Goal: Task Accomplishment & Management: Manage account settings

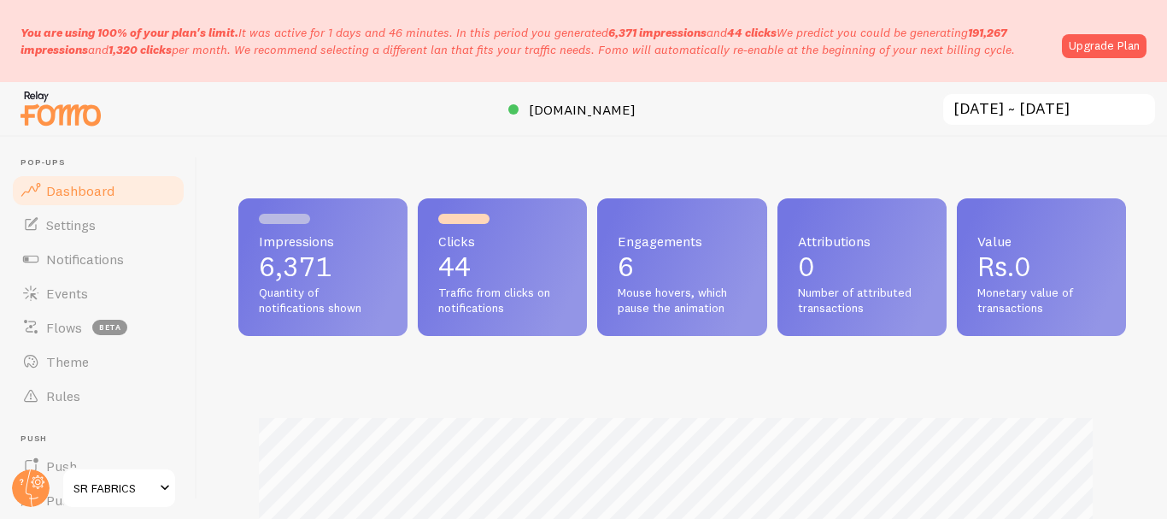
scroll to position [854140, 853728]
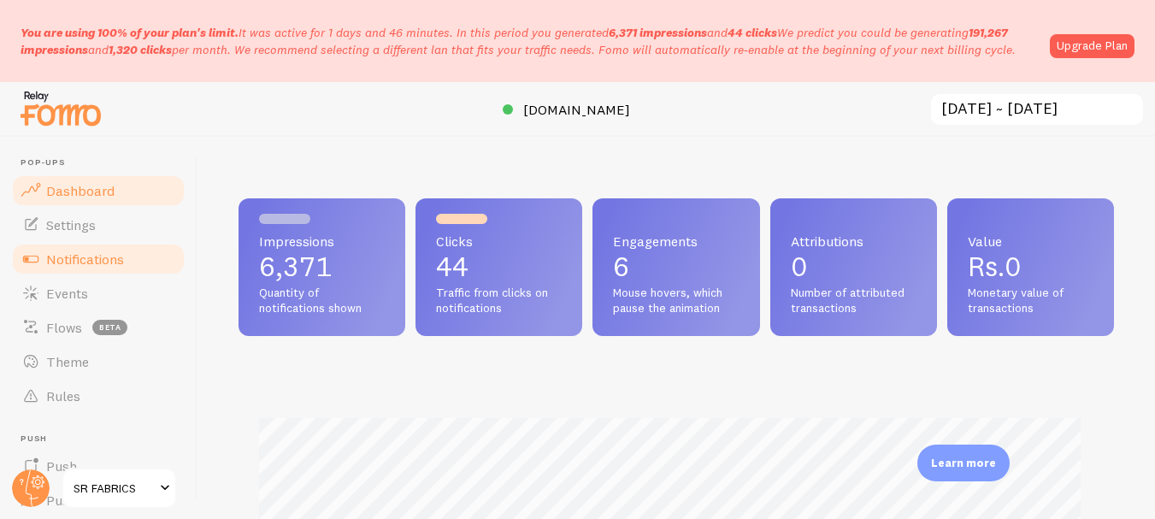
click at [97, 256] on span "Notifications" at bounding box center [85, 258] width 78 height 17
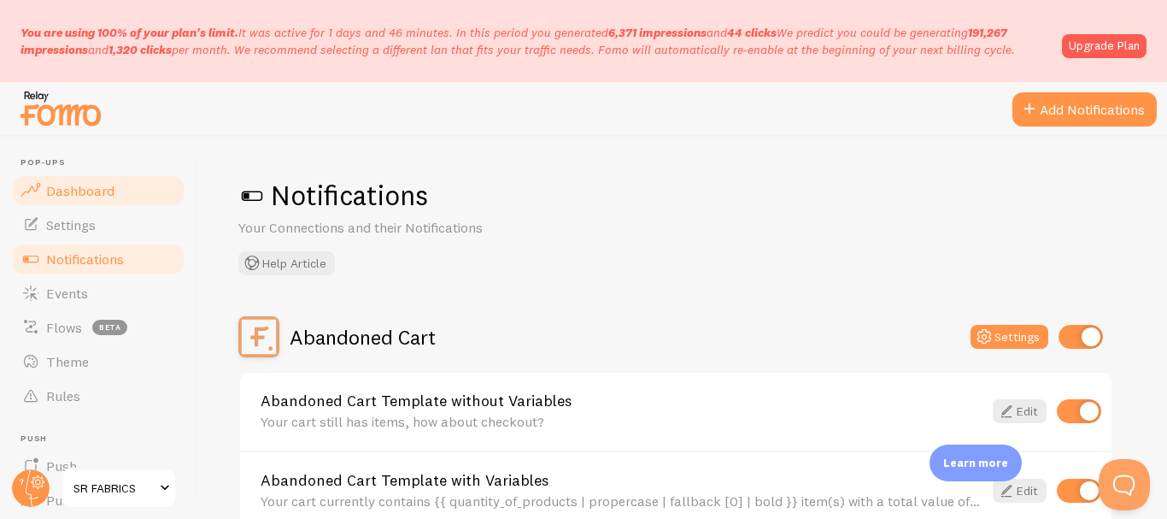
click at [55, 182] on span "Dashboard" at bounding box center [80, 190] width 68 height 17
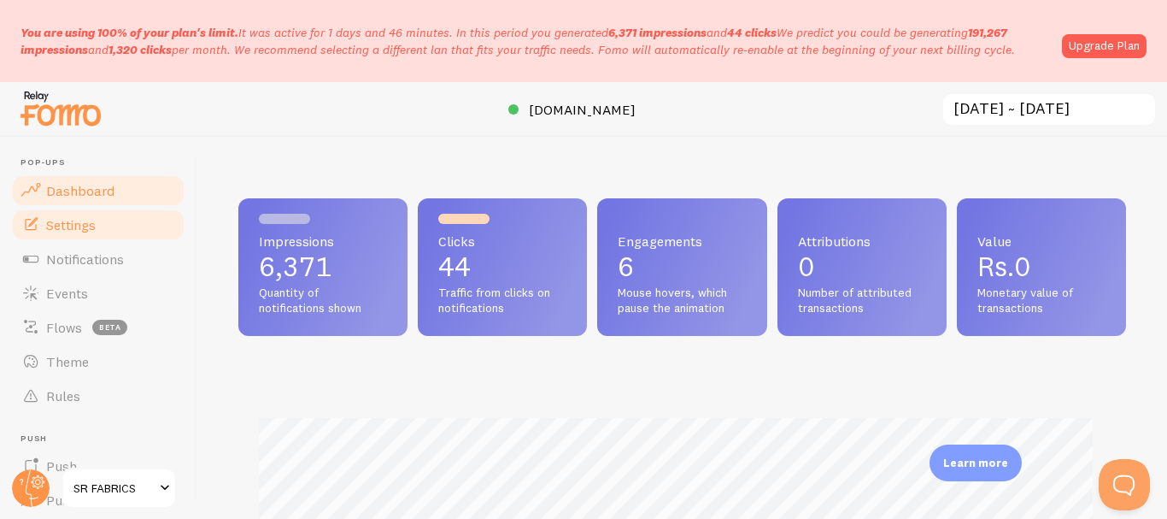
scroll to position [449, 875]
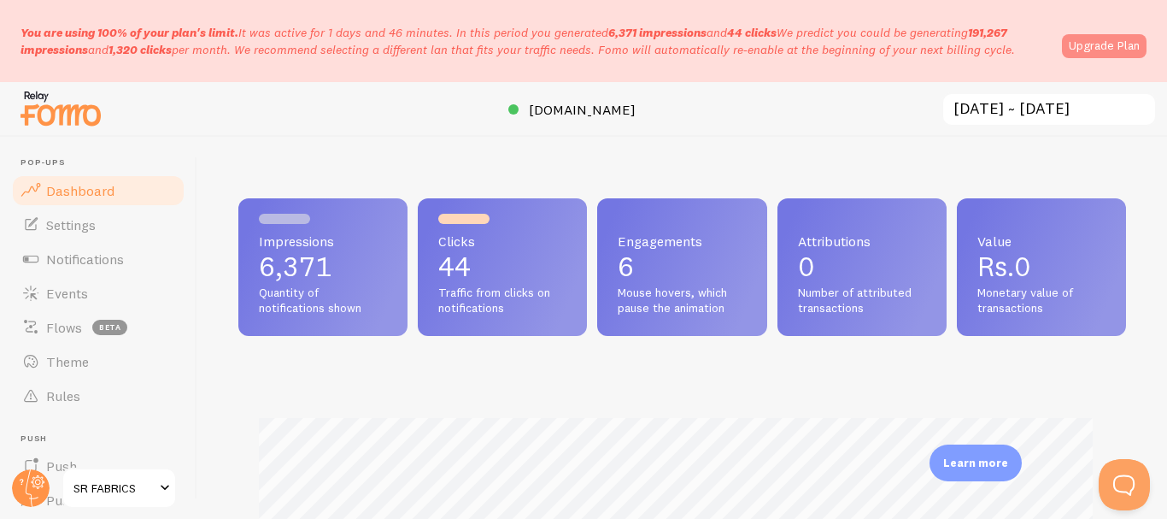
click at [1085, 50] on link "Upgrade Plan" at bounding box center [1104, 46] width 85 height 24
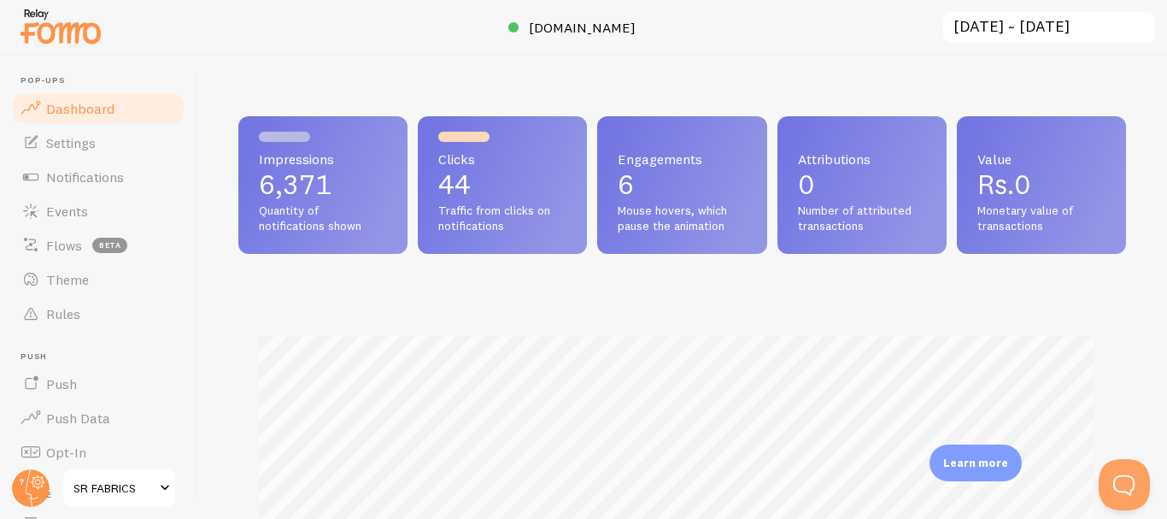
scroll to position [449, 875]
click at [113, 173] on span "Notifications" at bounding box center [85, 176] width 78 height 17
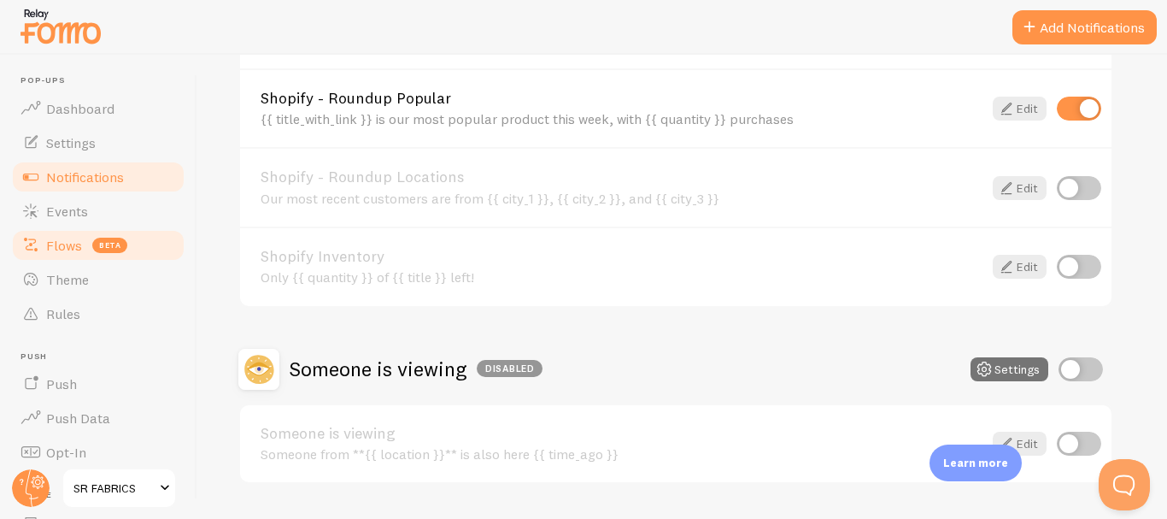
scroll to position [516, 0]
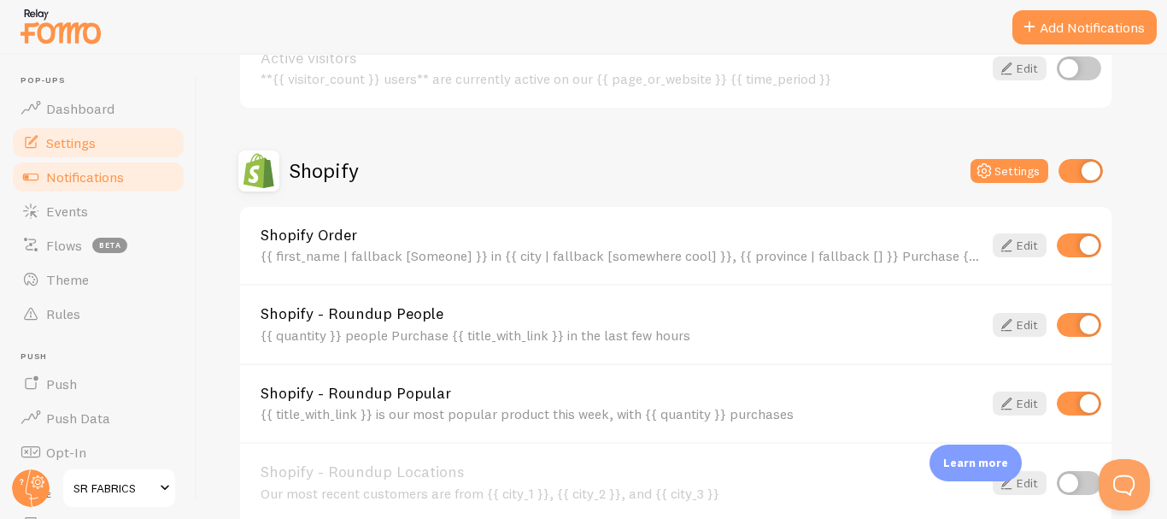
click at [82, 130] on link "Settings" at bounding box center [98, 143] width 176 height 34
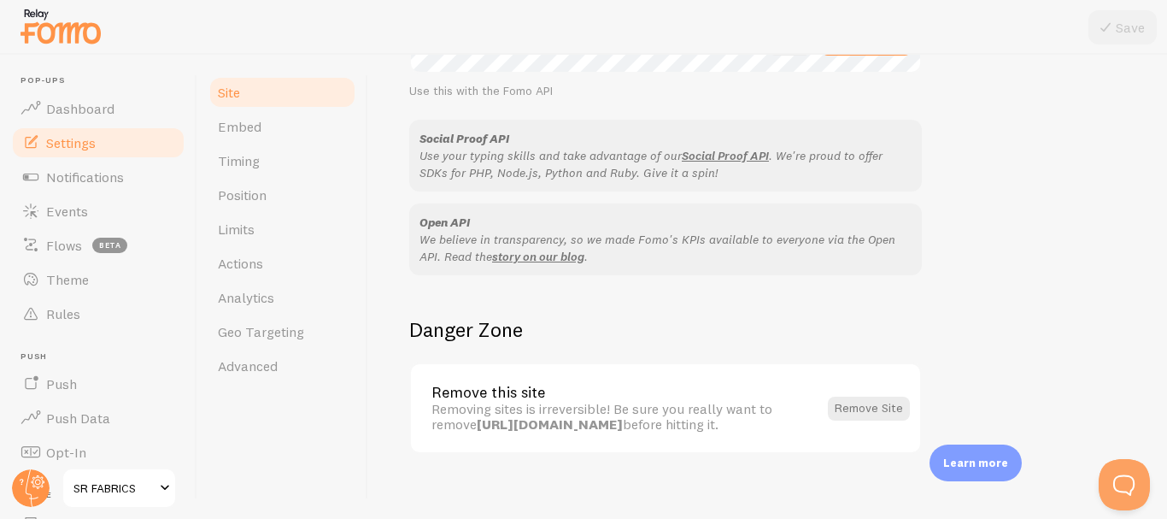
scroll to position [1095, 0]
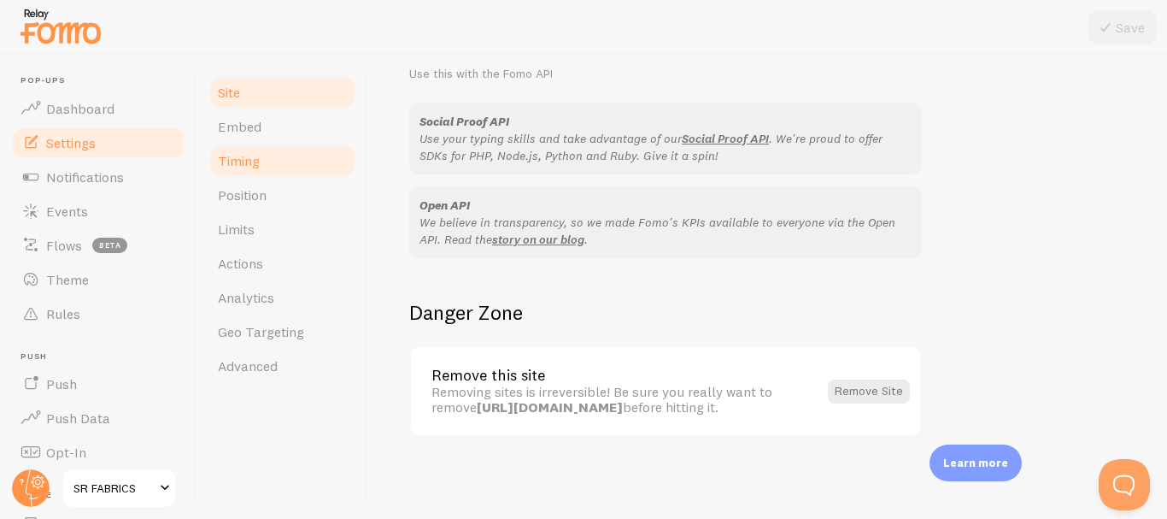
click at [236, 172] on link "Timing" at bounding box center [283, 161] width 150 height 34
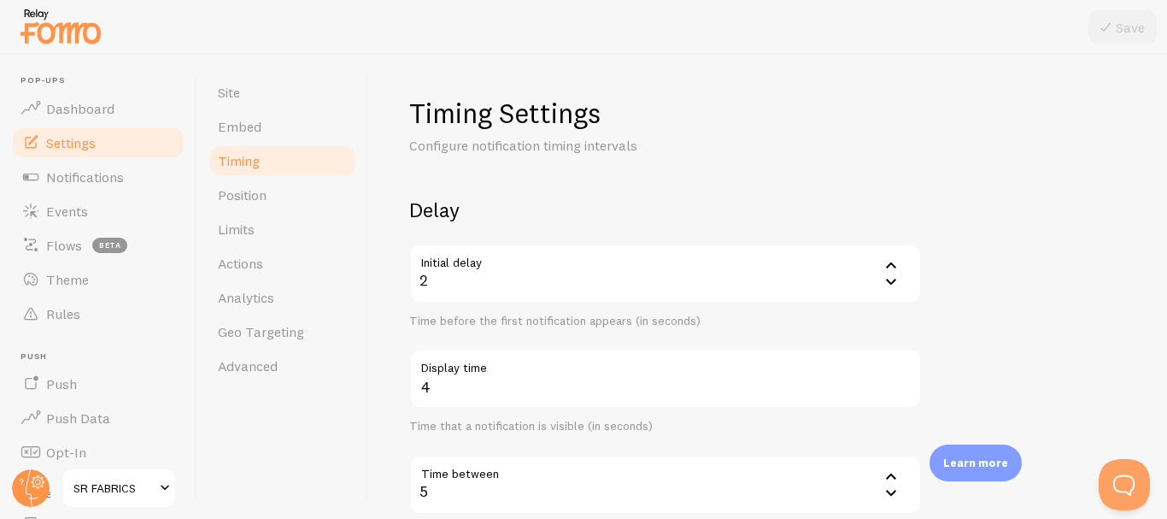
click at [605, 273] on div "2" at bounding box center [665, 274] width 513 height 60
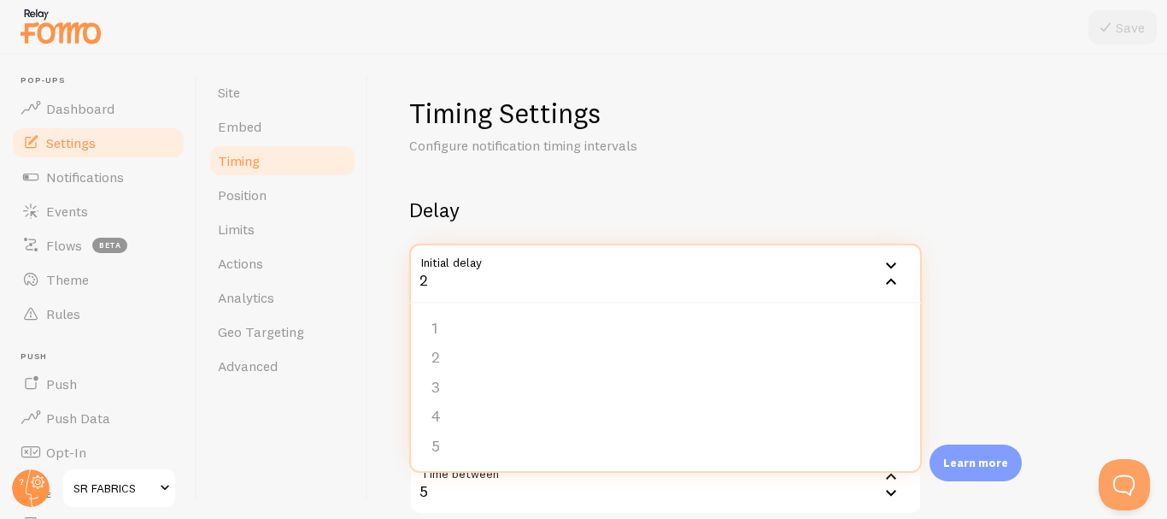
click at [603, 279] on div "2" at bounding box center [665, 274] width 513 height 60
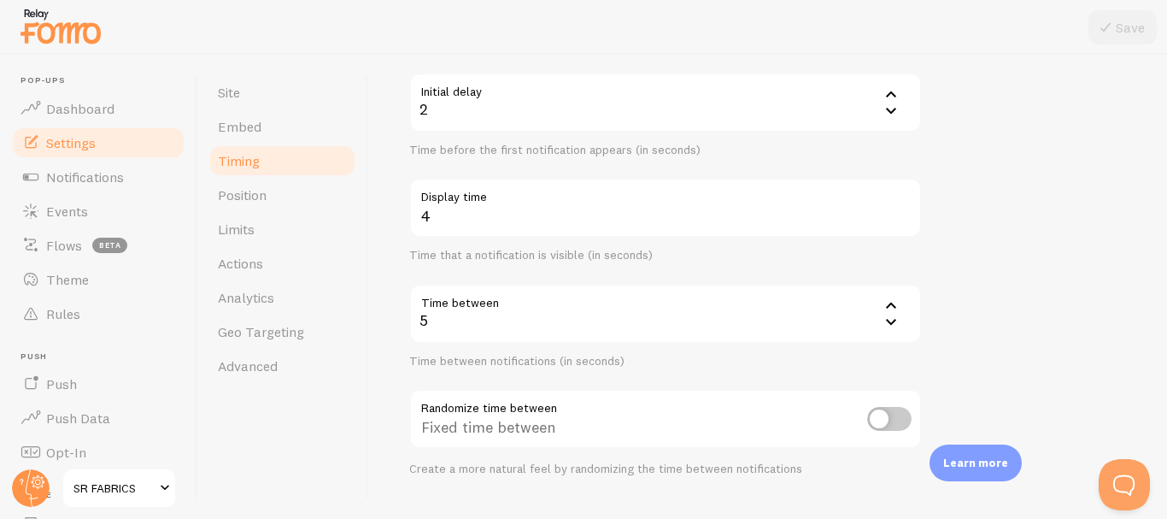
scroll to position [85, 0]
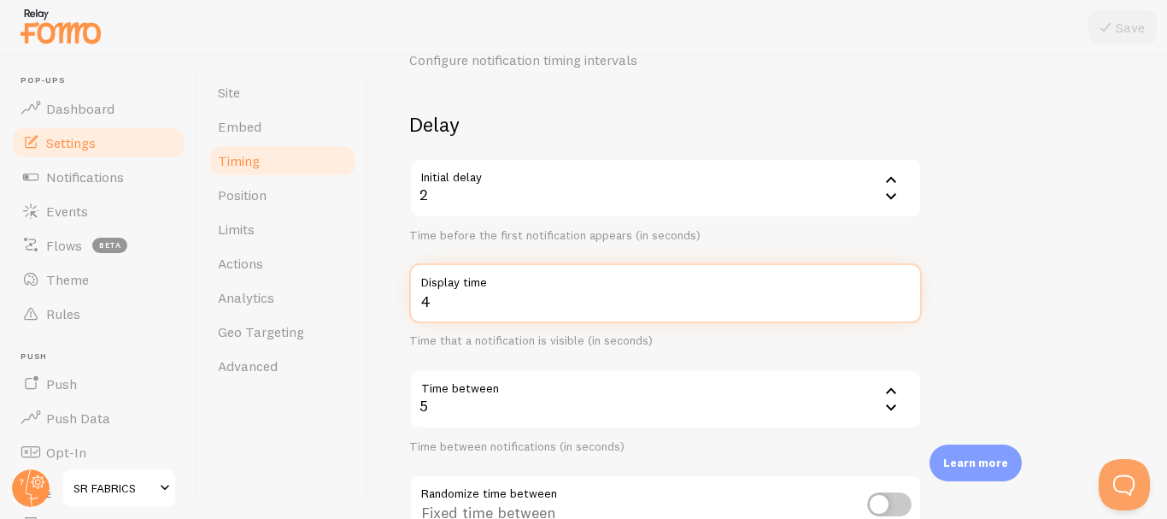
click at [554, 309] on input "4" at bounding box center [665, 293] width 513 height 60
type input "5"
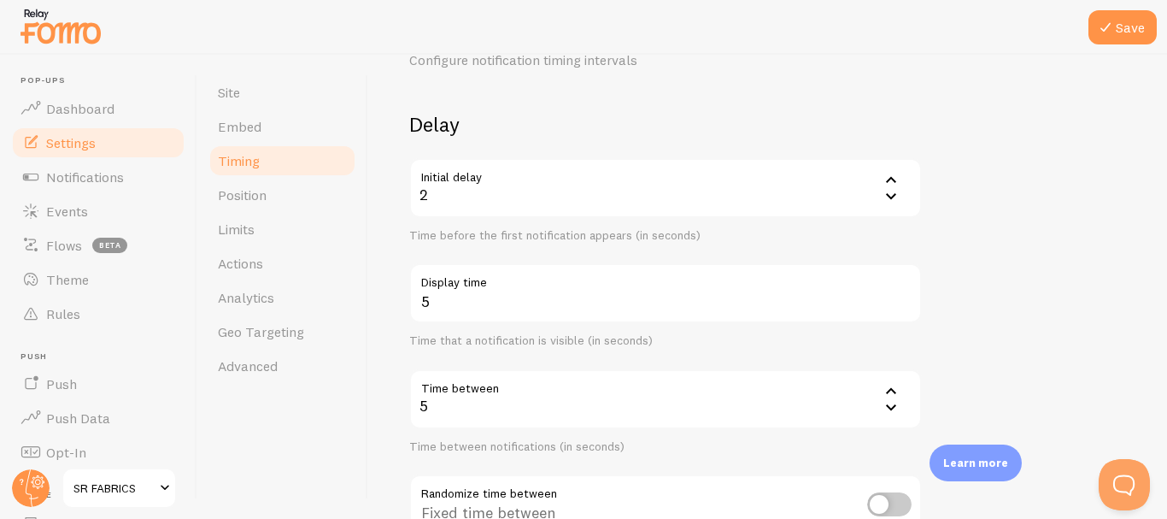
click at [461, 199] on div "2" at bounding box center [665, 188] width 513 height 60
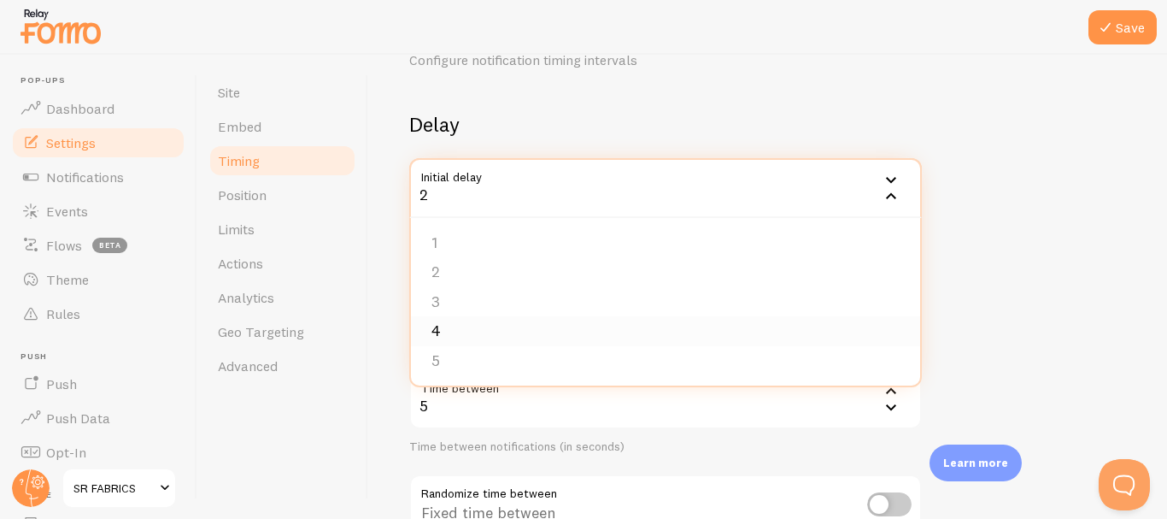
click at [454, 338] on li "4" at bounding box center [665, 331] width 509 height 30
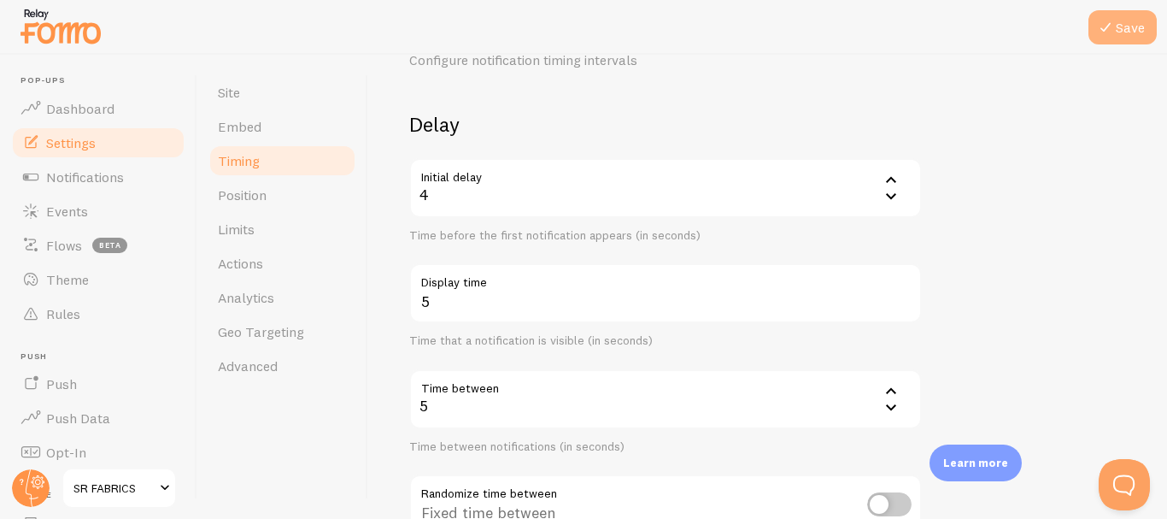
click at [1121, 25] on button "Save" at bounding box center [1123, 27] width 68 height 34
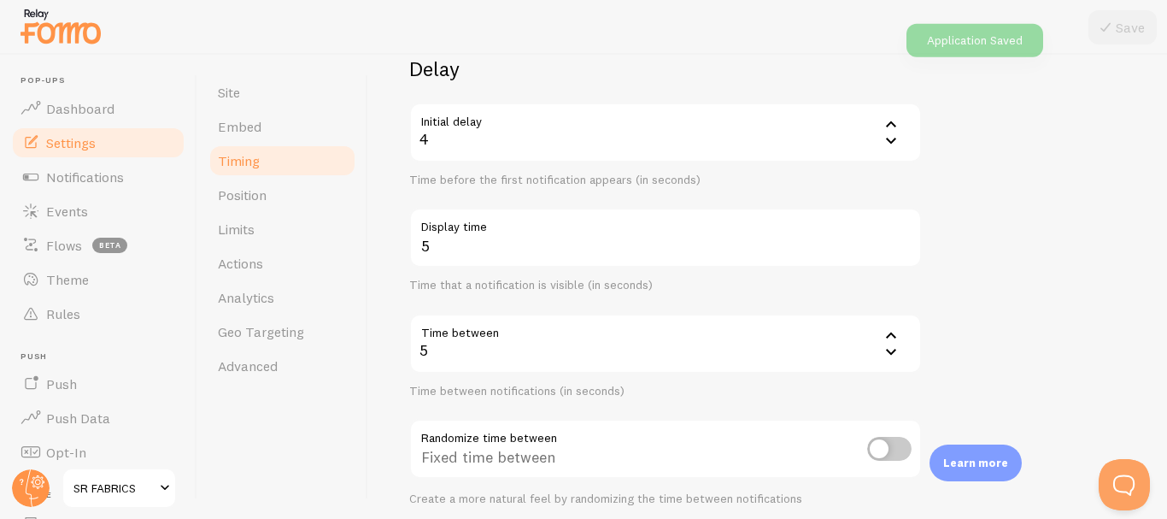
scroll to position [171, 0]
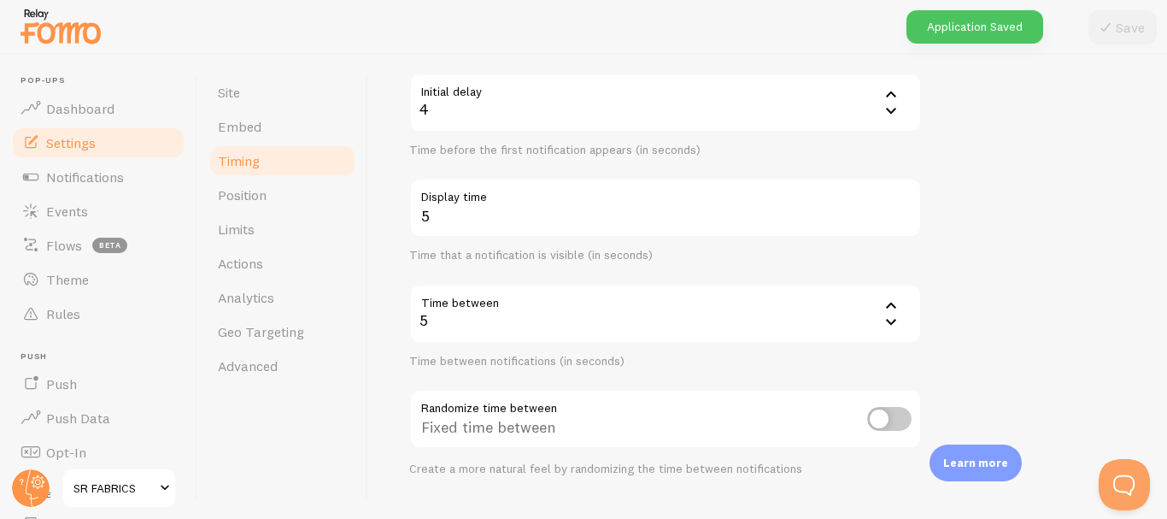
click at [651, 323] on div "5" at bounding box center [665, 314] width 513 height 60
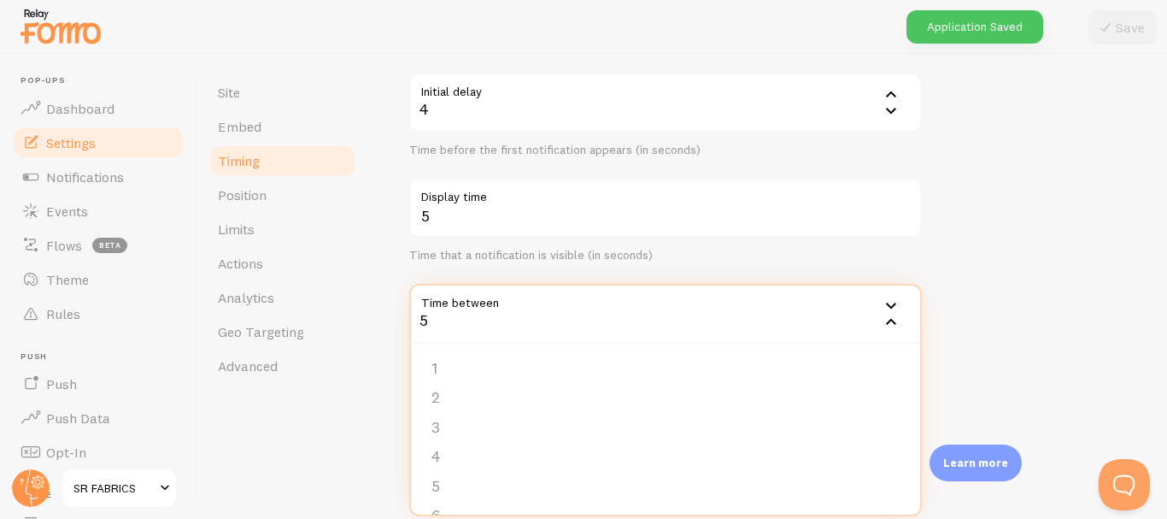
click at [651, 323] on div "5" at bounding box center [665, 314] width 513 height 60
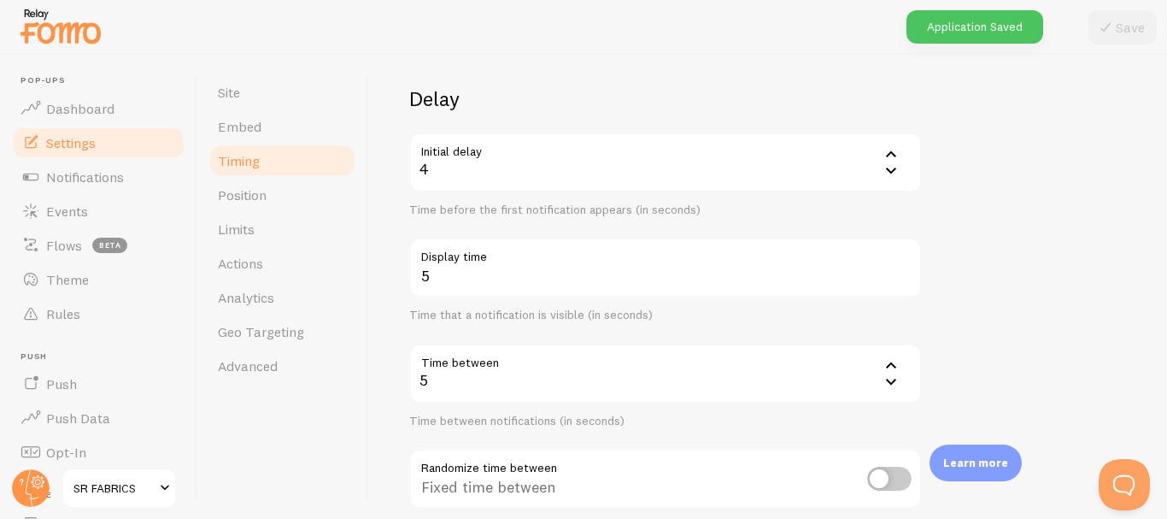
scroll to position [85, 0]
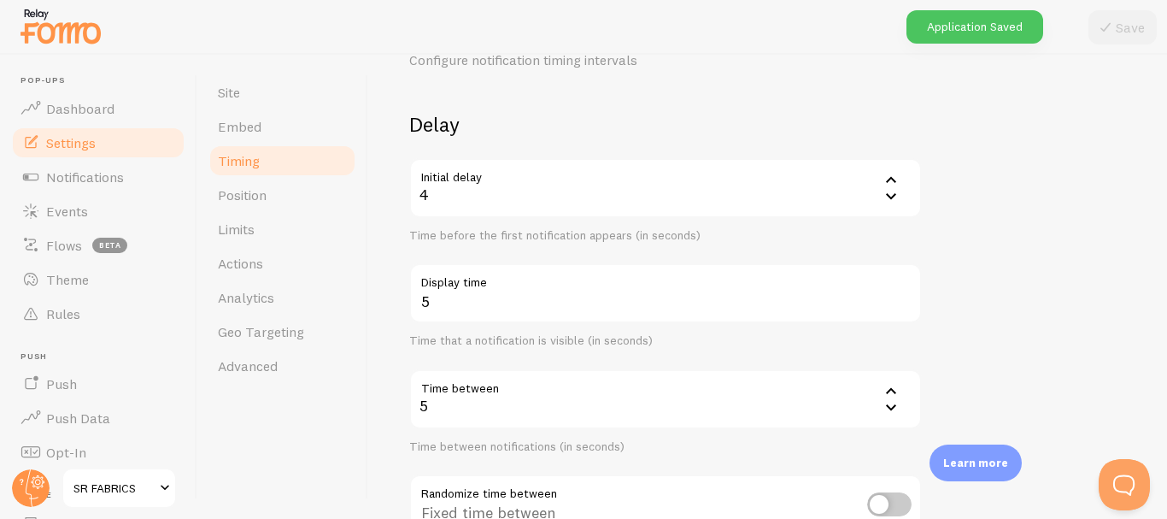
click at [501, 209] on div "4" at bounding box center [665, 188] width 513 height 60
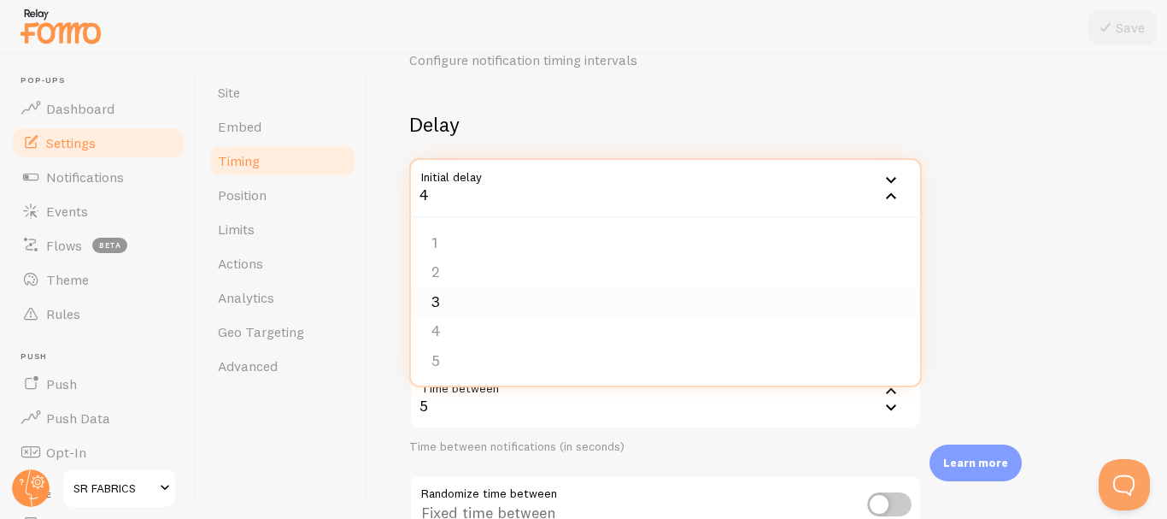
click at [492, 292] on li "3" at bounding box center [665, 302] width 509 height 30
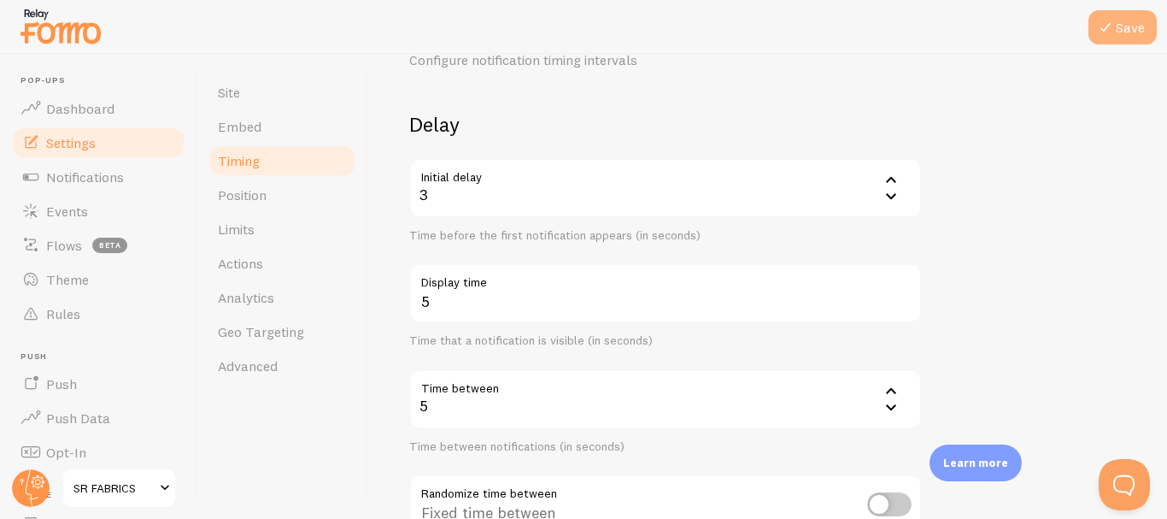
click at [1125, 41] on button "Save" at bounding box center [1123, 27] width 68 height 34
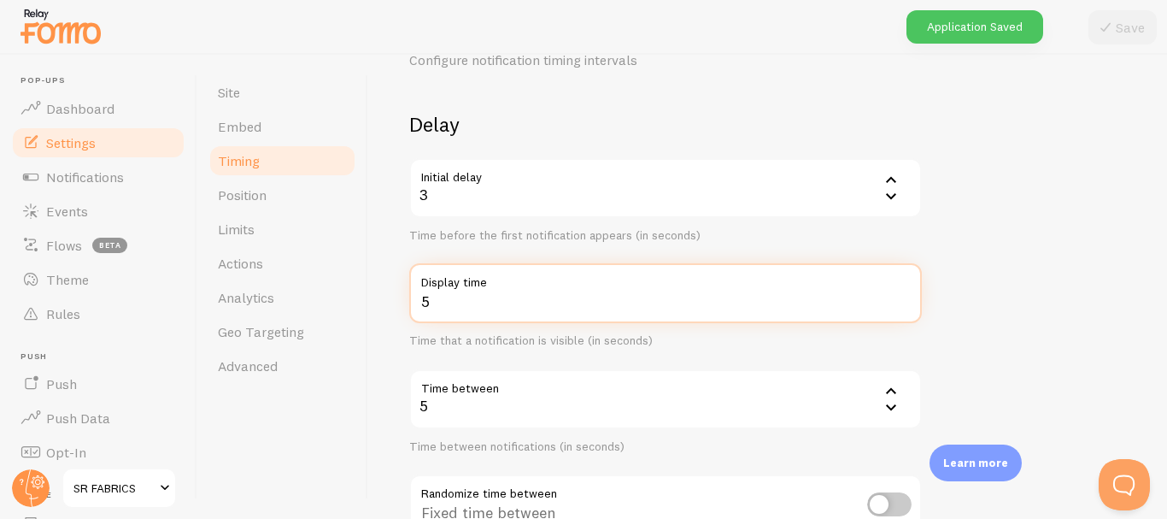
click at [610, 315] on input "5" at bounding box center [665, 293] width 513 height 60
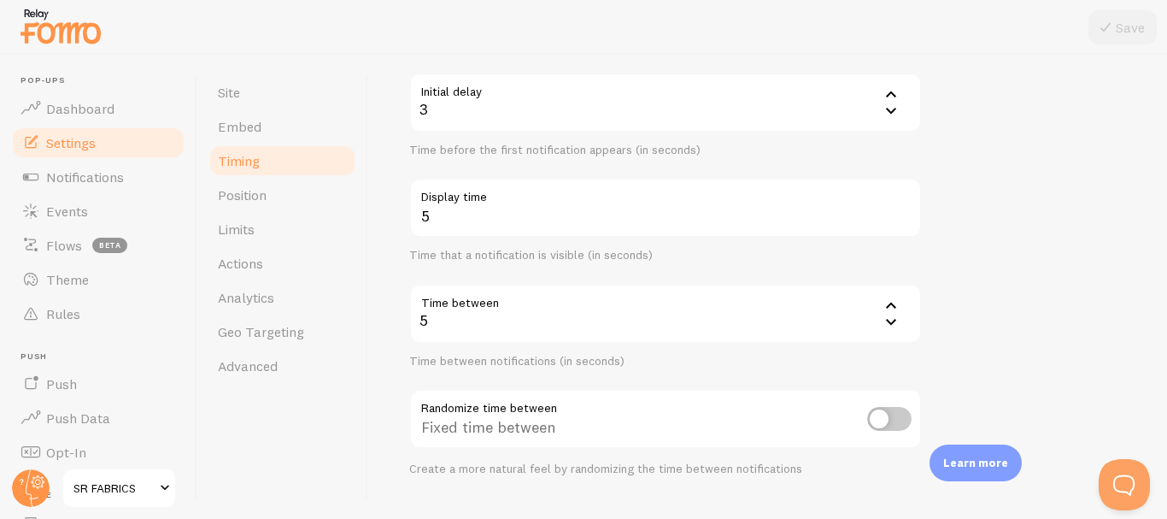
click at [520, 316] on div "5" at bounding box center [665, 314] width 513 height 60
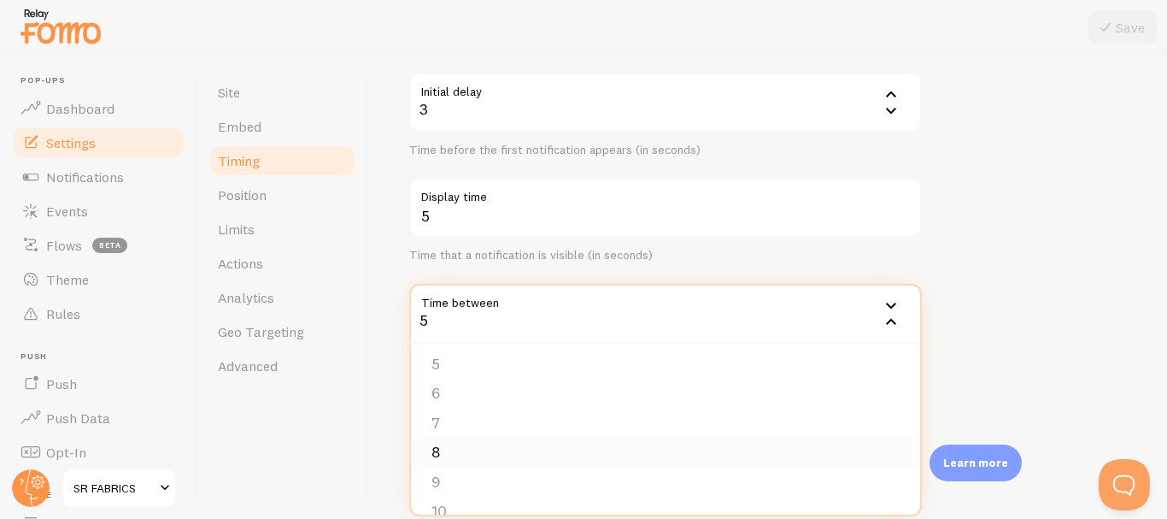
scroll to position [85, 0]
click at [449, 434] on li "6" at bounding box center [665, 430] width 509 height 30
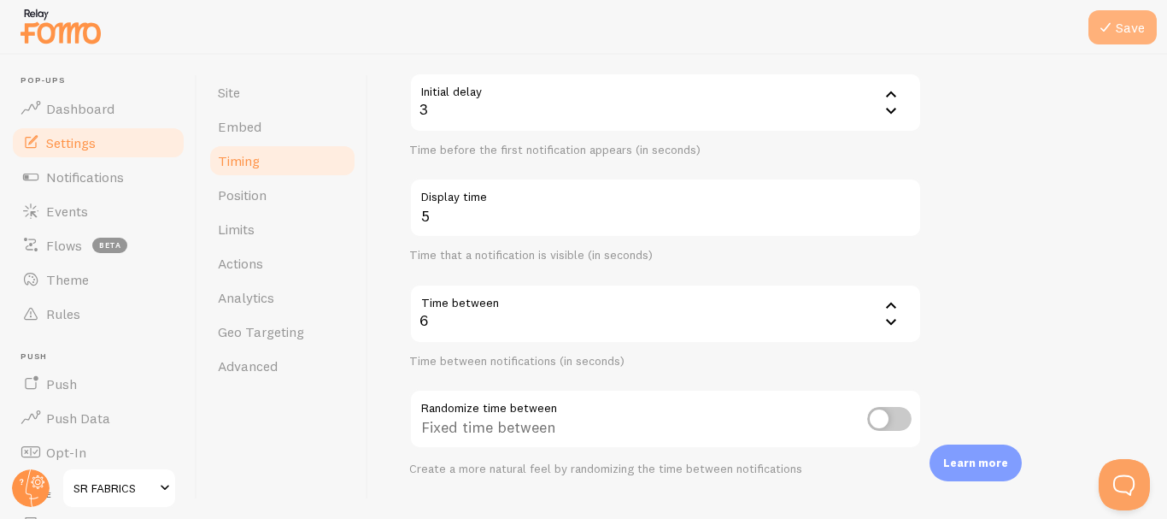
click at [1119, 34] on button "Save" at bounding box center [1123, 27] width 68 height 34
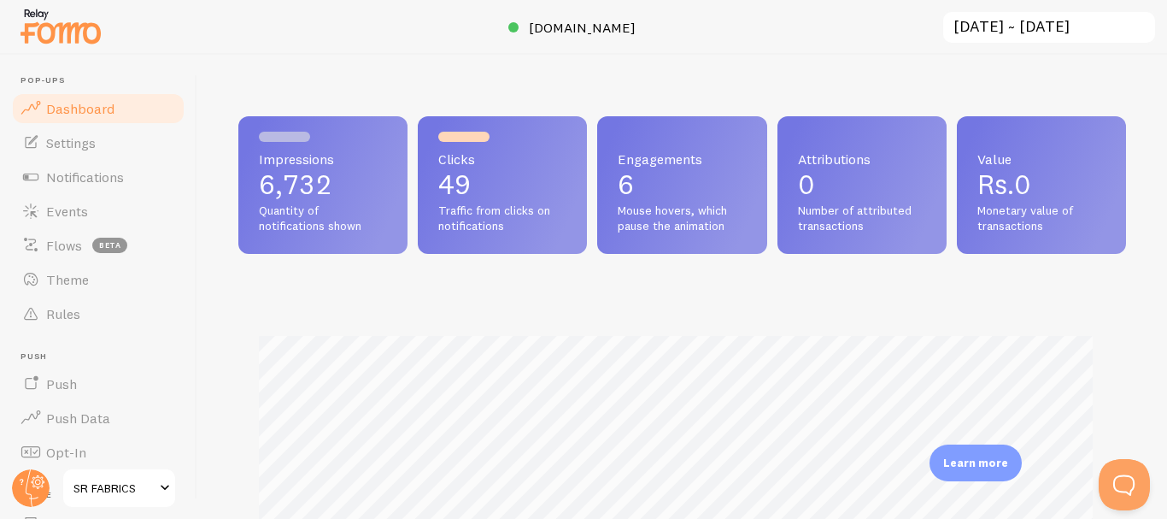
click at [539, 197] on p "49" at bounding box center [502, 184] width 128 height 27
click at [523, 177] on p "49" at bounding box center [502, 184] width 128 height 27
click at [476, 190] on p "49" at bounding box center [502, 184] width 128 height 27
drag, startPoint x: 261, startPoint y: 204, endPoint x: 359, endPoint y: 210, distance: 98.5
click at [264, 204] on span "Quantity of notifications shown" at bounding box center [323, 218] width 128 height 30
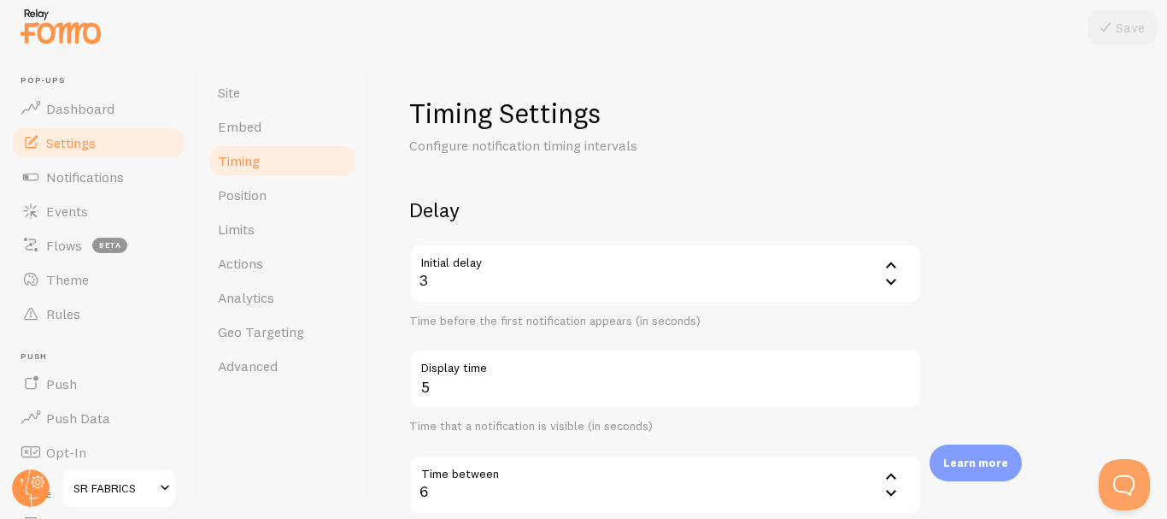
scroll to position [85, 0]
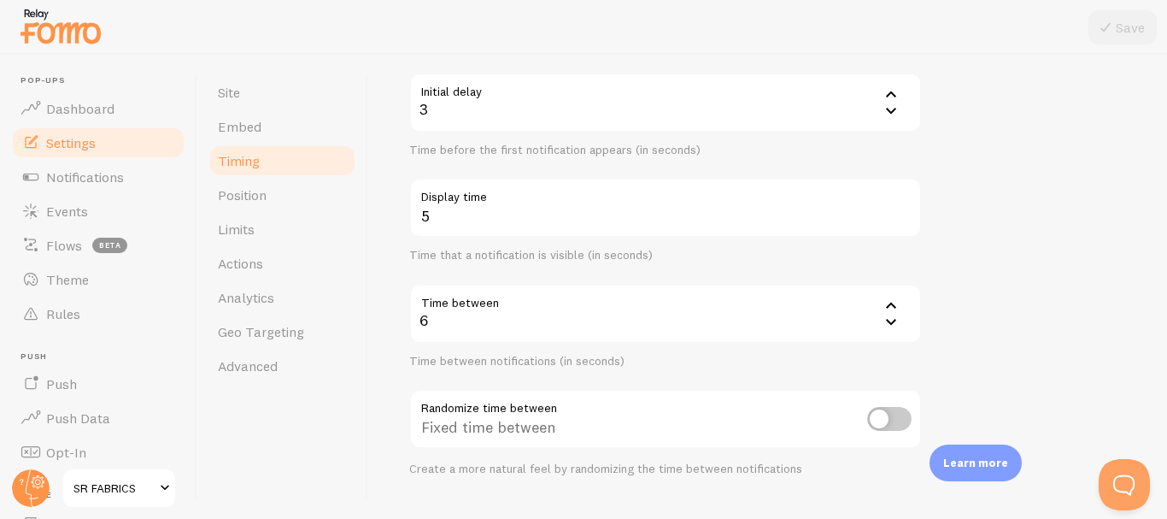
click at [498, 107] on div "3" at bounding box center [665, 103] width 513 height 60
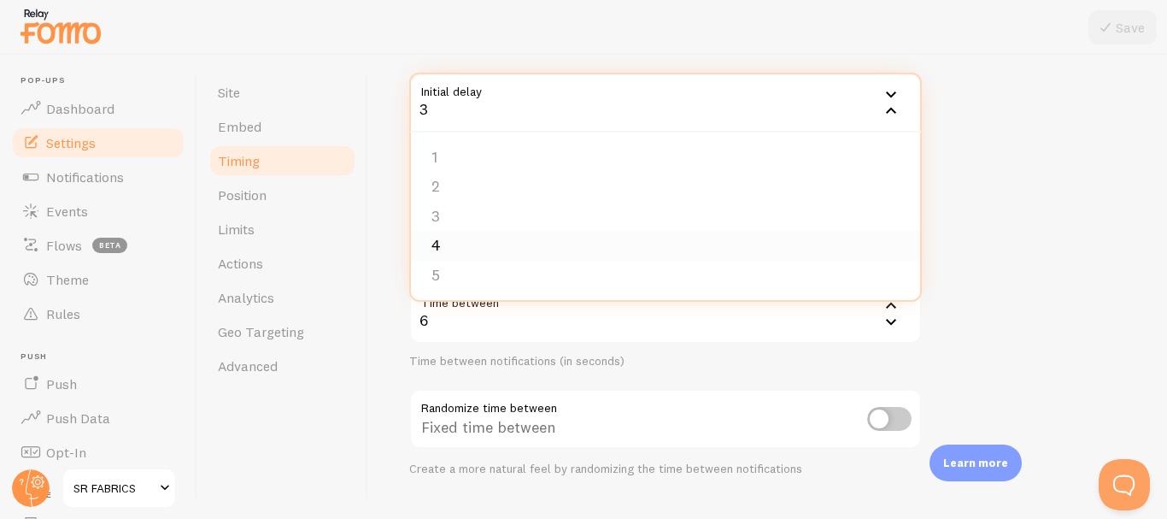
click at [455, 258] on li "4" at bounding box center [665, 246] width 509 height 30
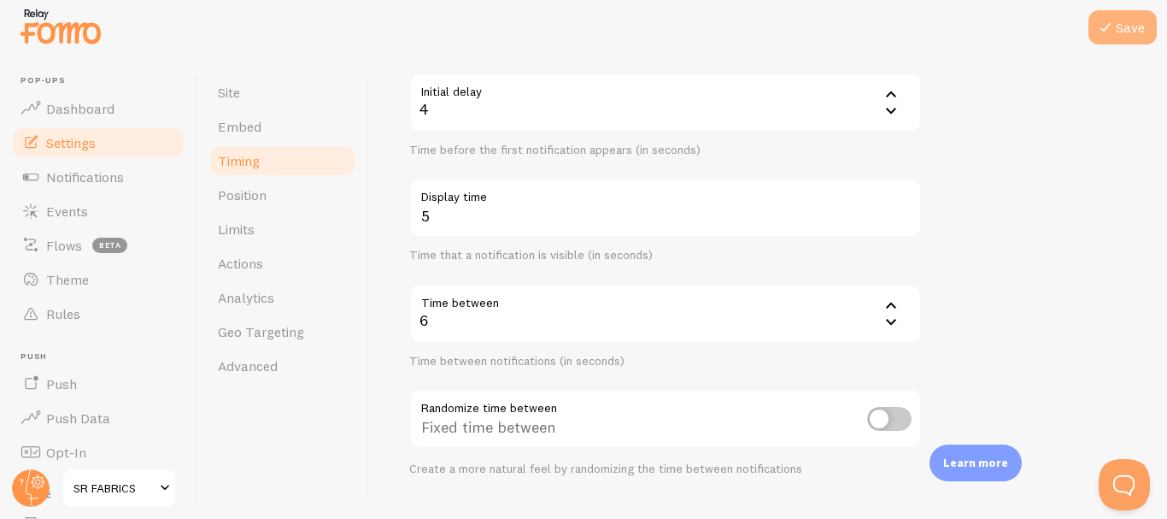
click at [1141, 29] on button "Save" at bounding box center [1123, 27] width 68 height 34
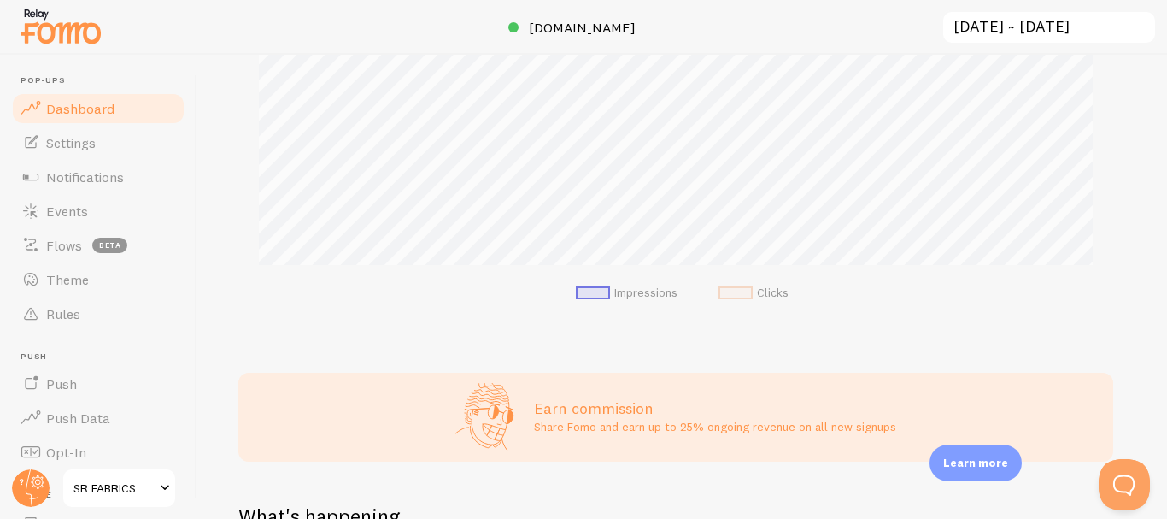
scroll to position [513, 0]
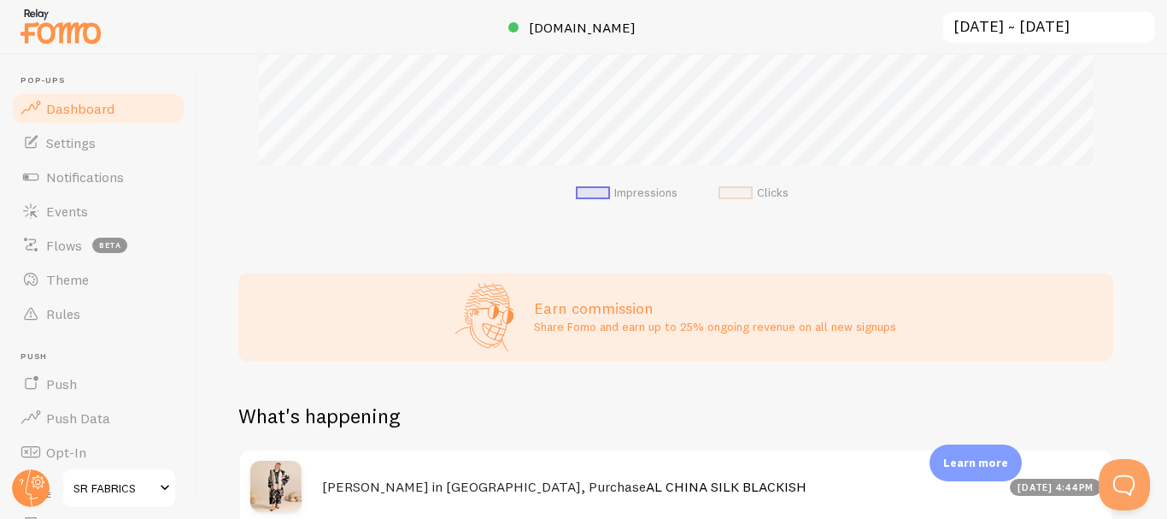
click at [748, 198] on li "Clicks" at bounding box center [754, 192] width 70 height 15
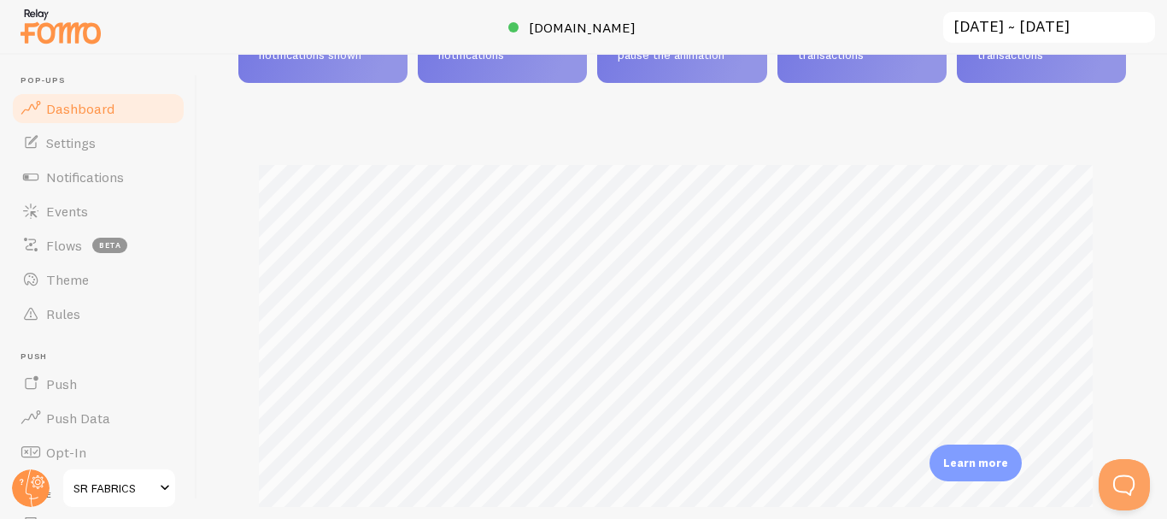
scroll to position [427, 0]
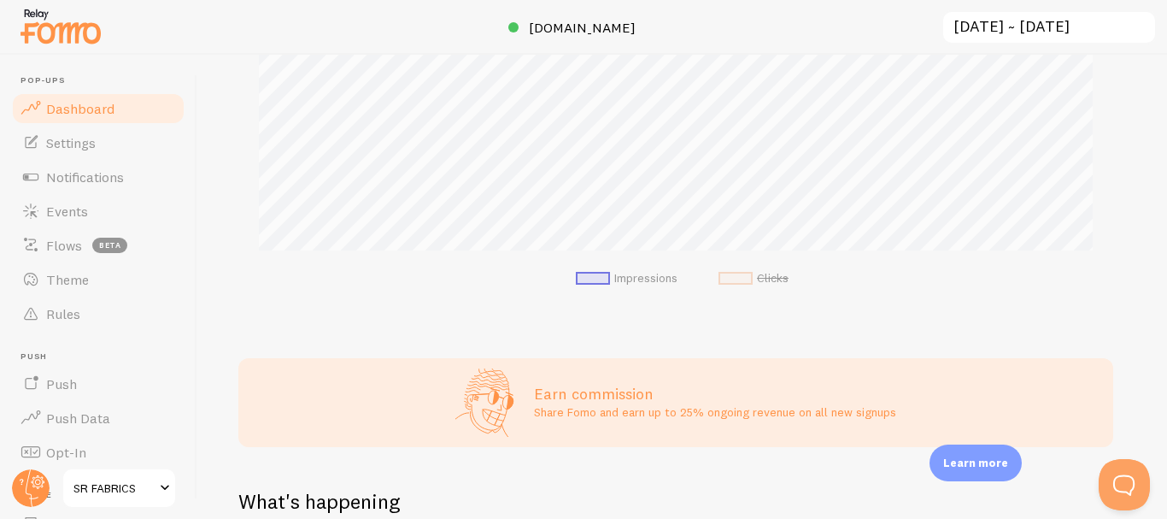
click at [646, 280] on li "Impressions" at bounding box center [627, 278] width 102 height 15
click at [779, 272] on li "Clicks" at bounding box center [754, 278] width 70 height 15
click at [662, 272] on li "Impressions" at bounding box center [627, 278] width 102 height 15
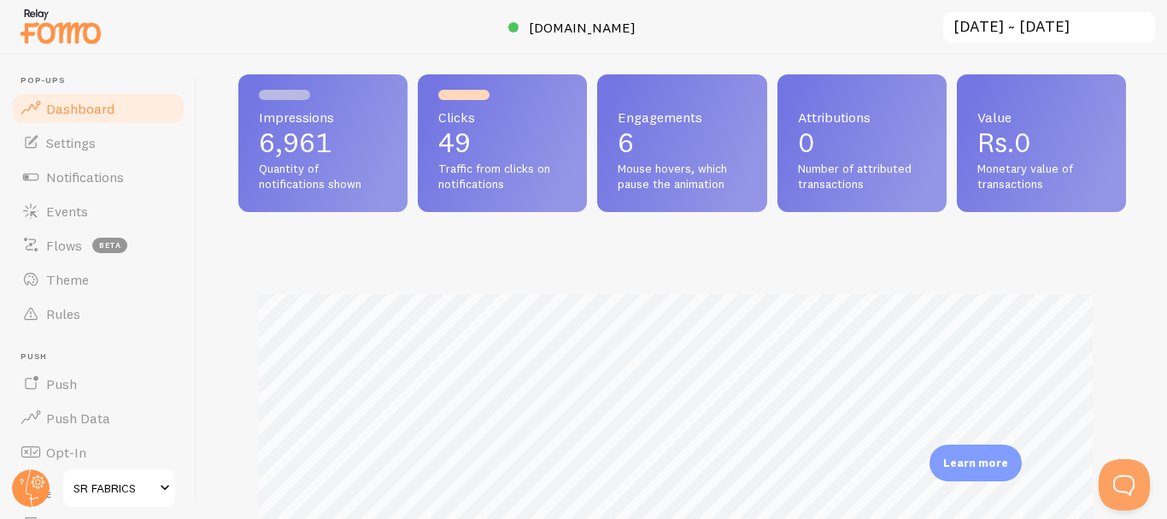
scroll to position [0, 0]
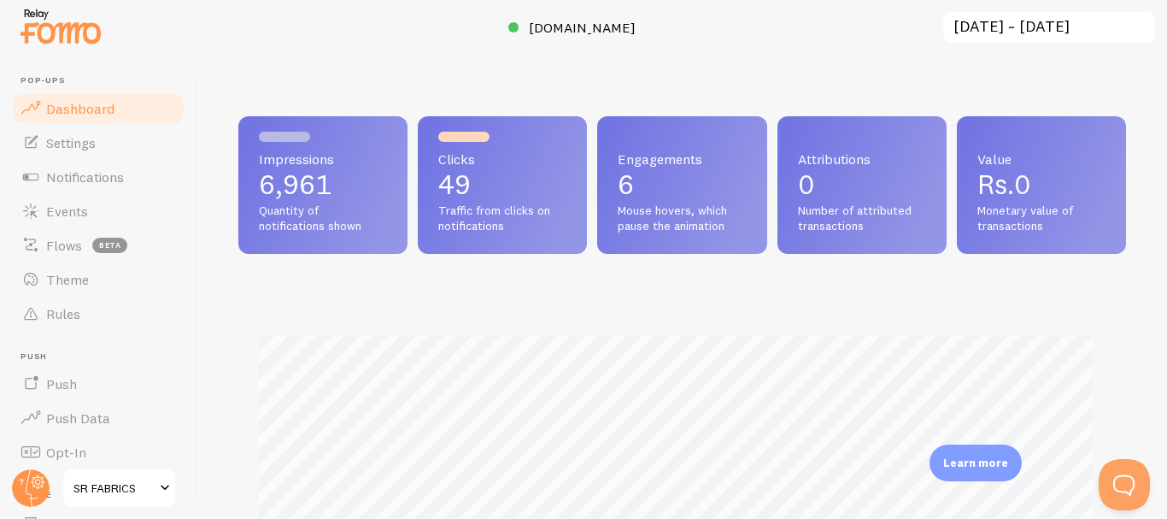
click at [481, 138] on div at bounding box center [463, 137] width 51 height 10
click at [104, 109] on span "Dashboard" at bounding box center [80, 108] width 68 height 17
click at [355, 157] on span "Impressions" at bounding box center [323, 159] width 128 height 14
click at [351, 160] on span "Impressions" at bounding box center [323, 159] width 128 height 14
click at [350, 160] on span "Impressions" at bounding box center [323, 159] width 128 height 14
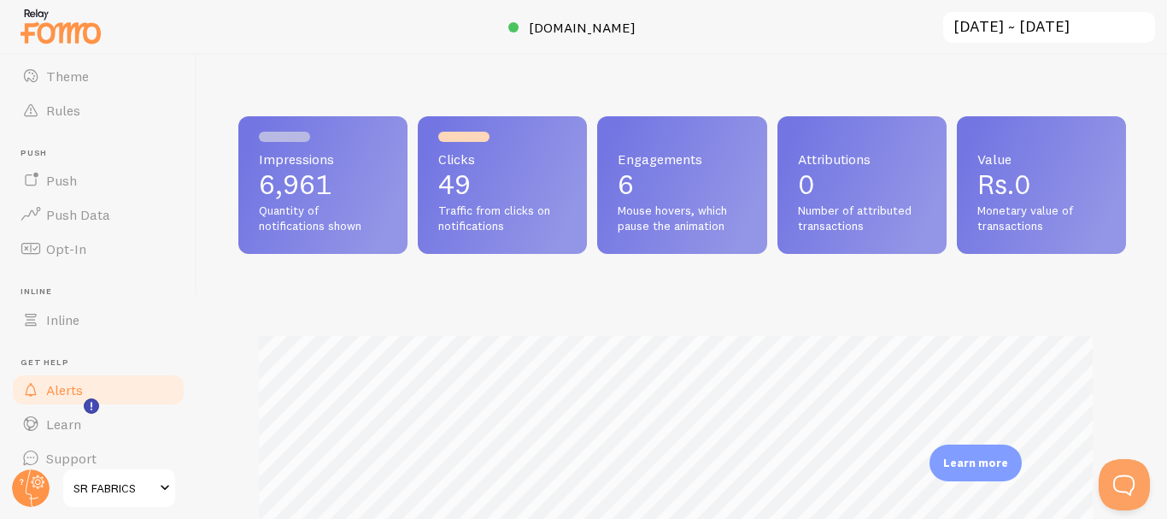
scroll to position [221, 0]
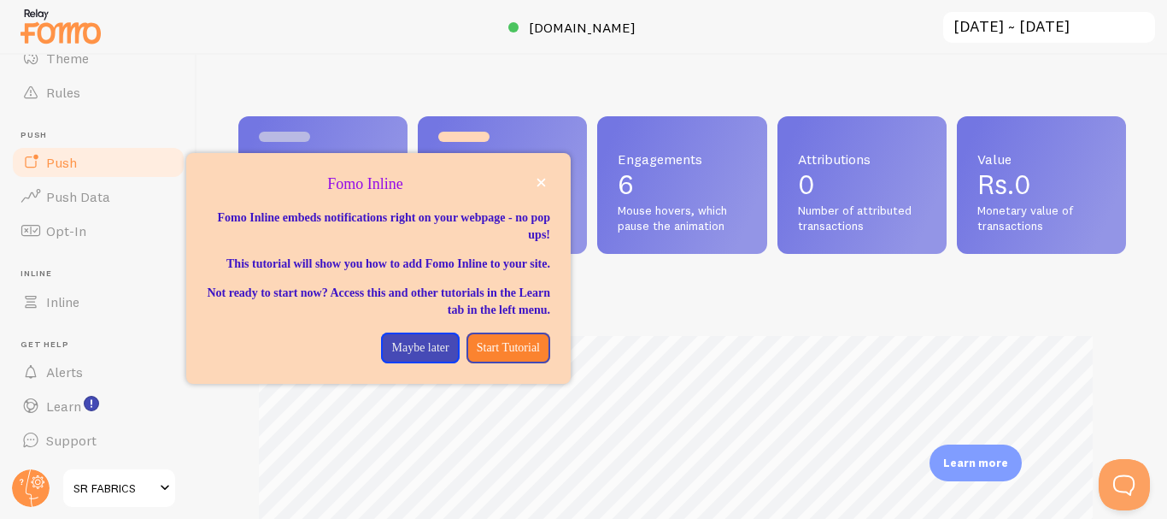
click at [88, 155] on link "Push" at bounding box center [98, 162] width 176 height 34
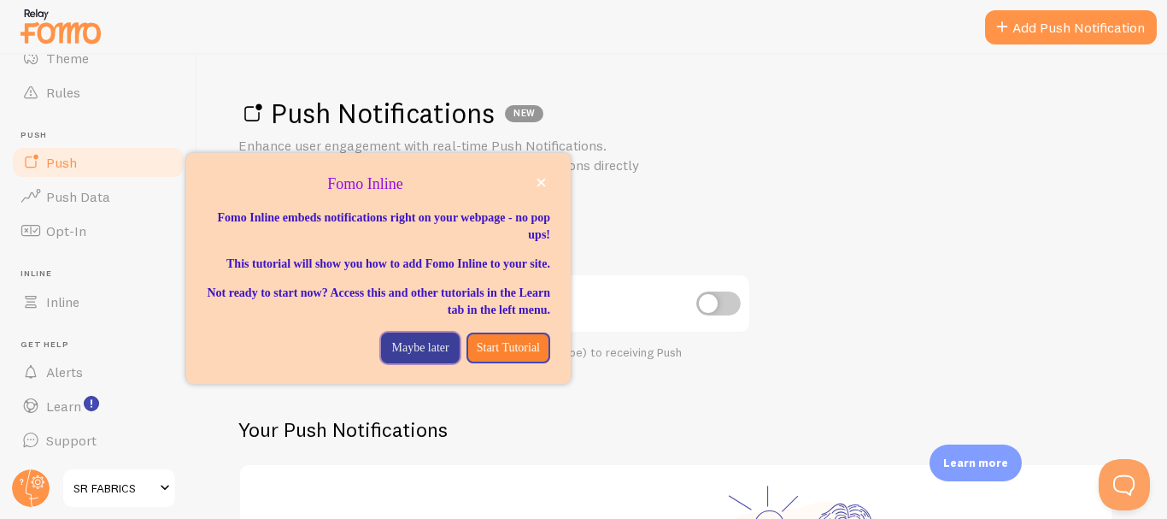
click at [391, 356] on p "Maybe later" at bounding box center [419, 347] width 57 height 17
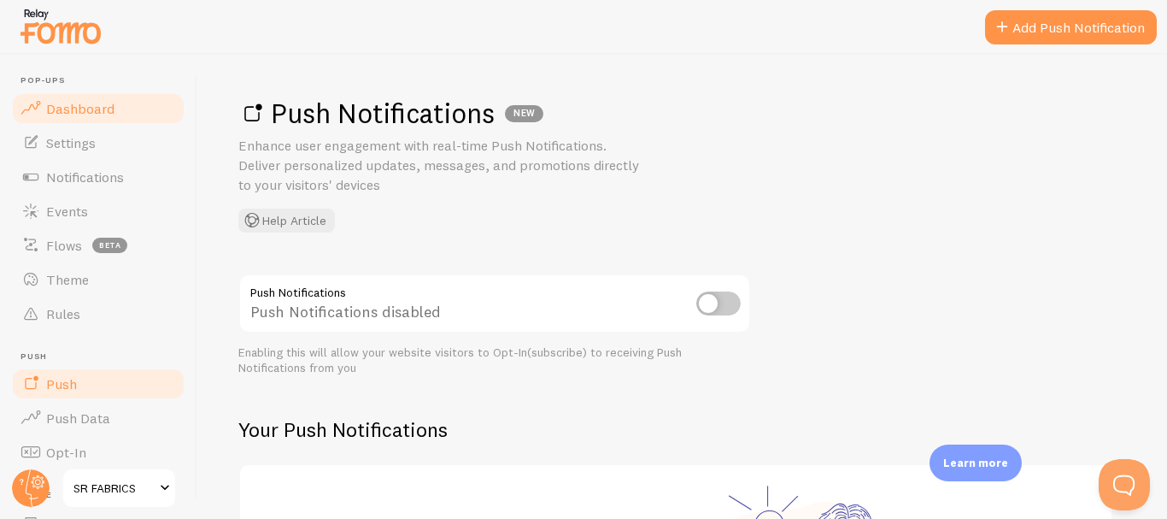
click at [106, 122] on link "Dashboard" at bounding box center [98, 108] width 176 height 34
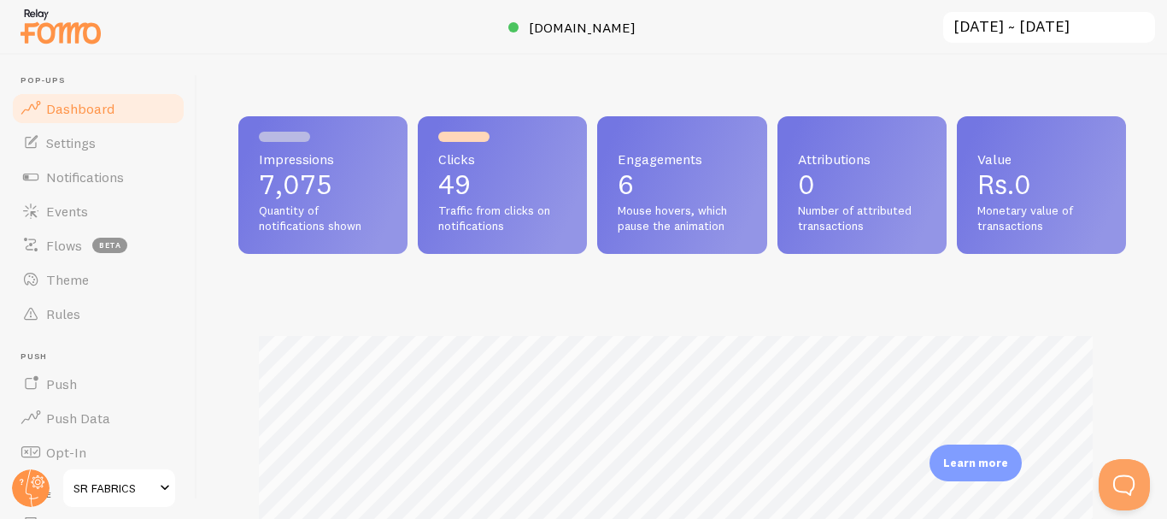
scroll to position [449, 875]
click at [109, 119] on link "Dashboard" at bounding box center [98, 108] width 176 height 34
click at [110, 127] on link "Settings" at bounding box center [98, 143] width 176 height 34
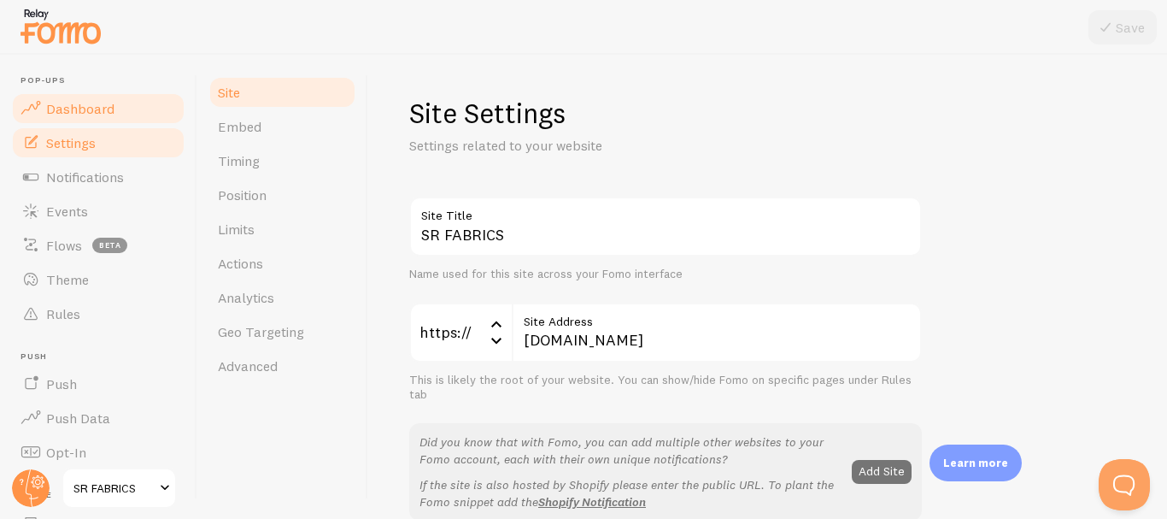
click at [106, 114] on span "Dashboard" at bounding box center [80, 108] width 68 height 17
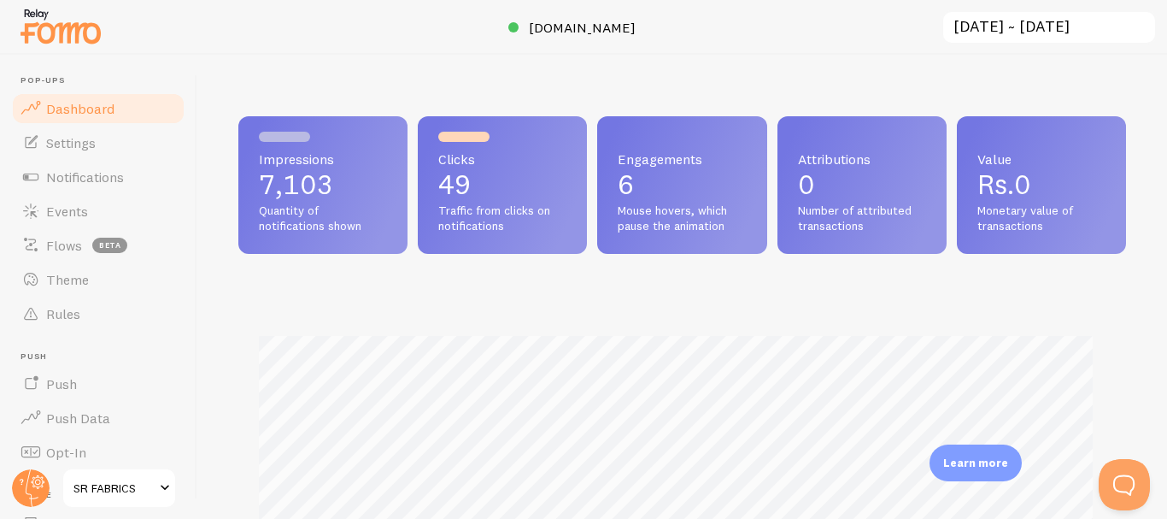
scroll to position [449, 875]
